Goal: Transaction & Acquisition: Obtain resource

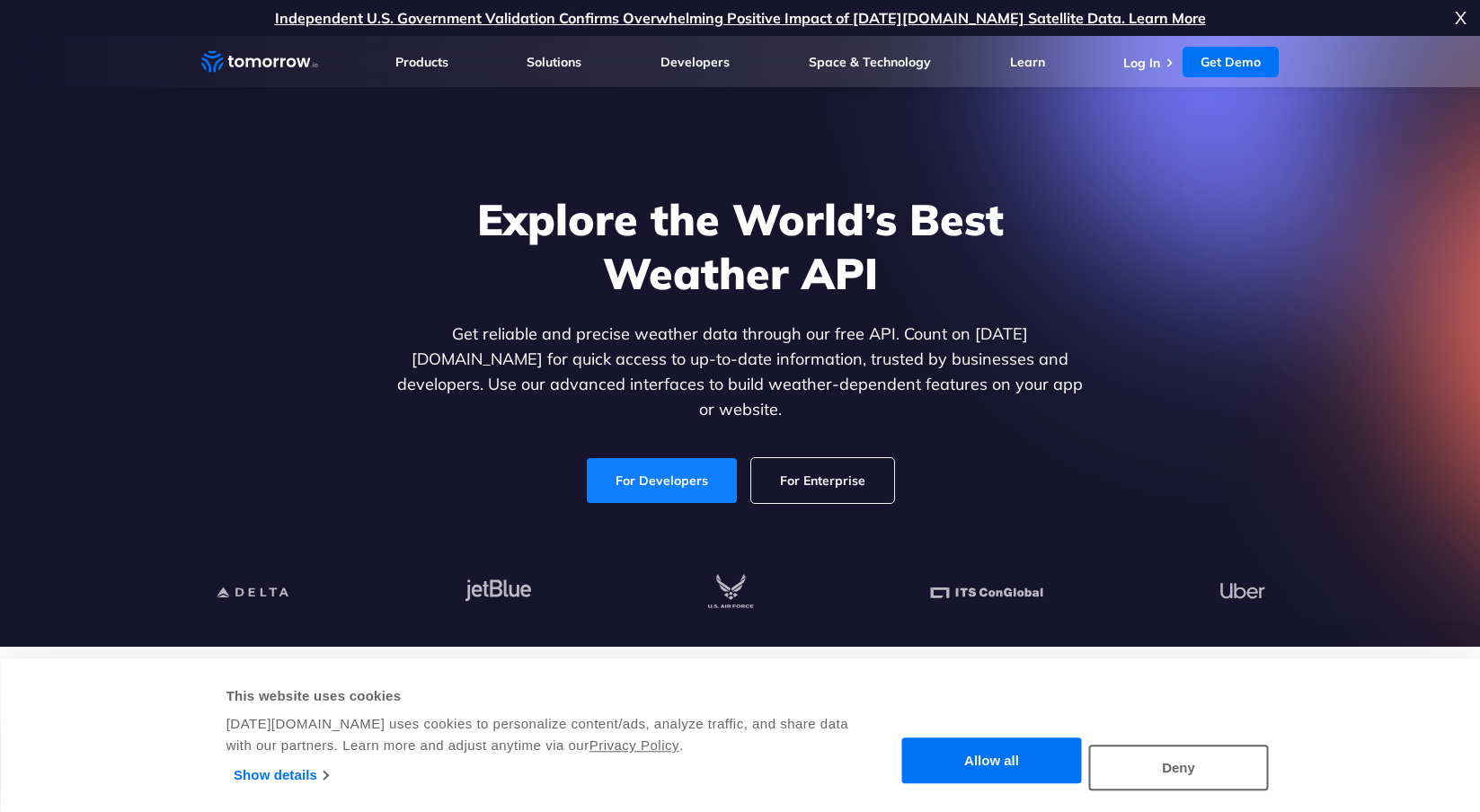
click at [672, 468] on link "For Developers" at bounding box center [662, 481] width 150 height 45
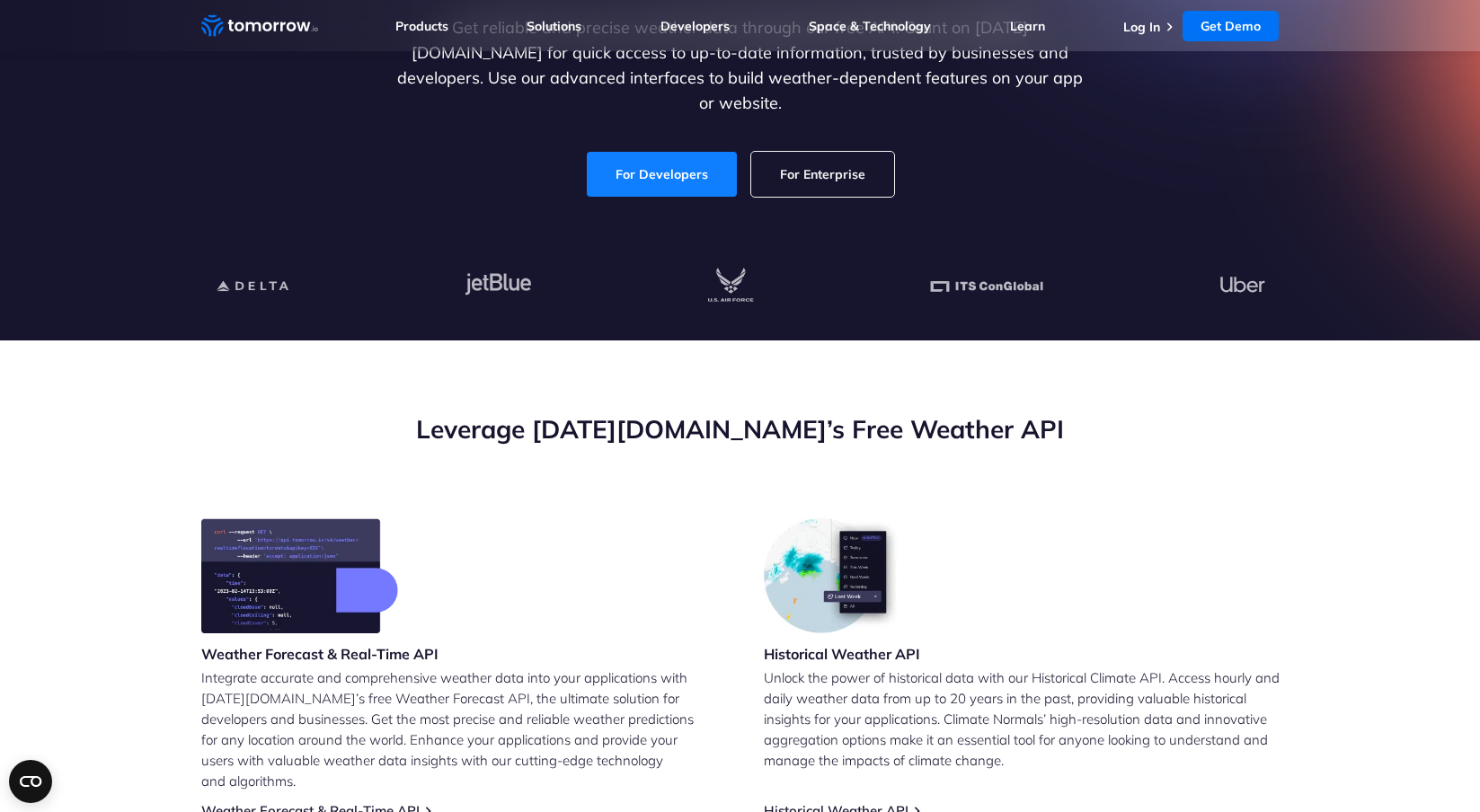
scroll to position [307, 0]
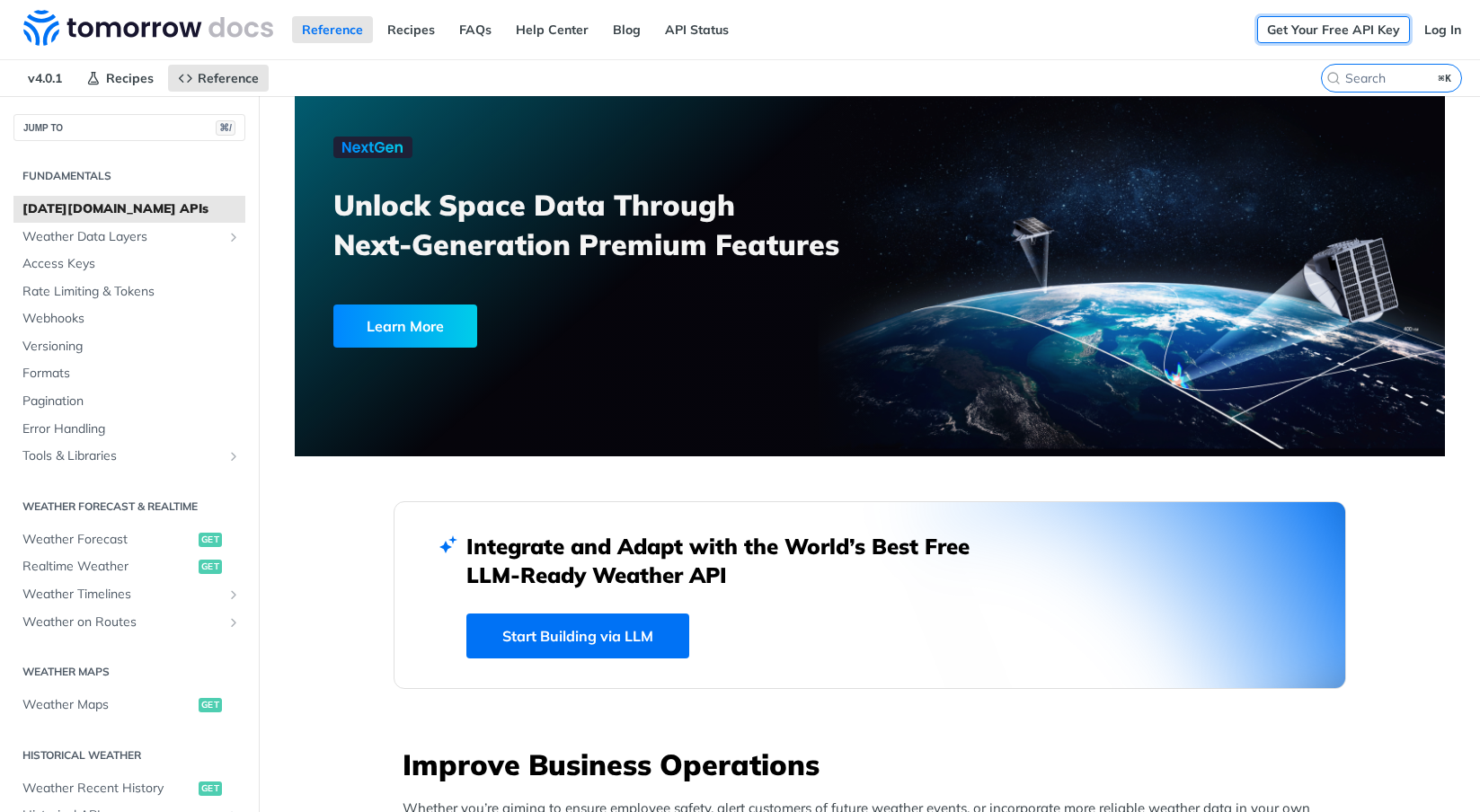
click at [1367, 28] on link "Get Your Free API Key" at bounding box center [1334, 30] width 153 height 27
